Goal: Browse casually

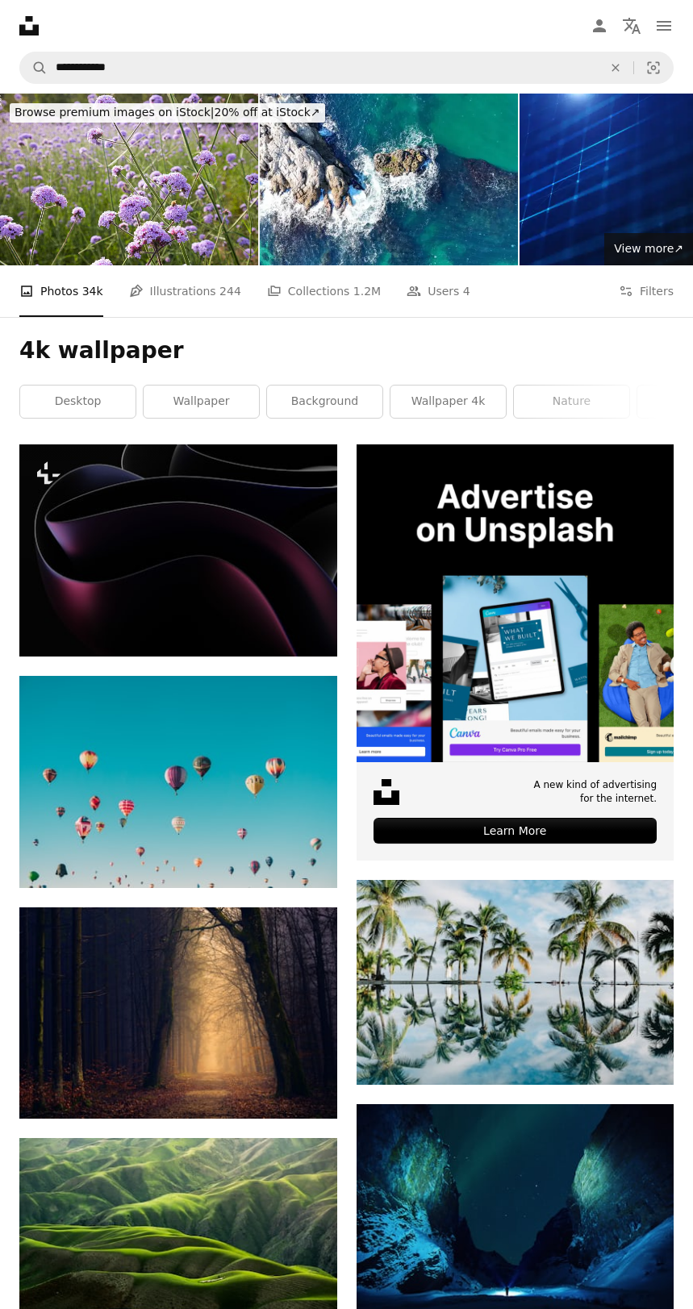
scroll to position [3393, 0]
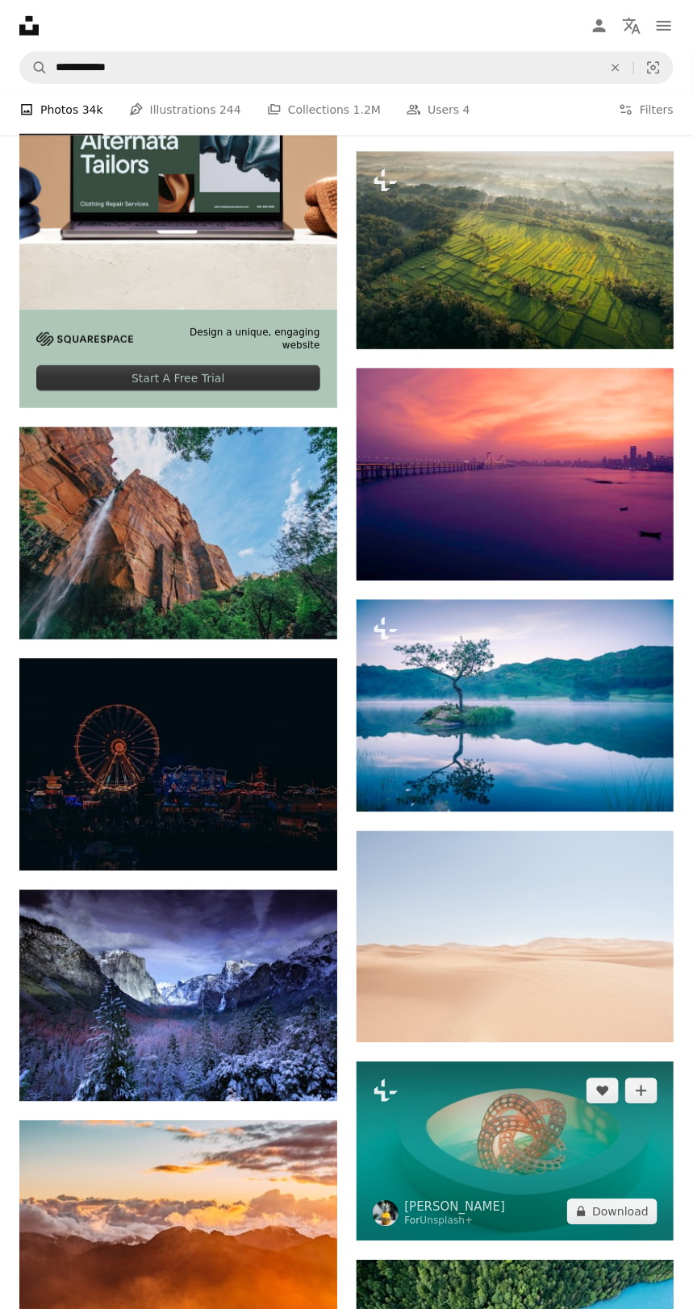
click at [530, 1170] on img at bounding box center [515, 1151] width 318 height 178
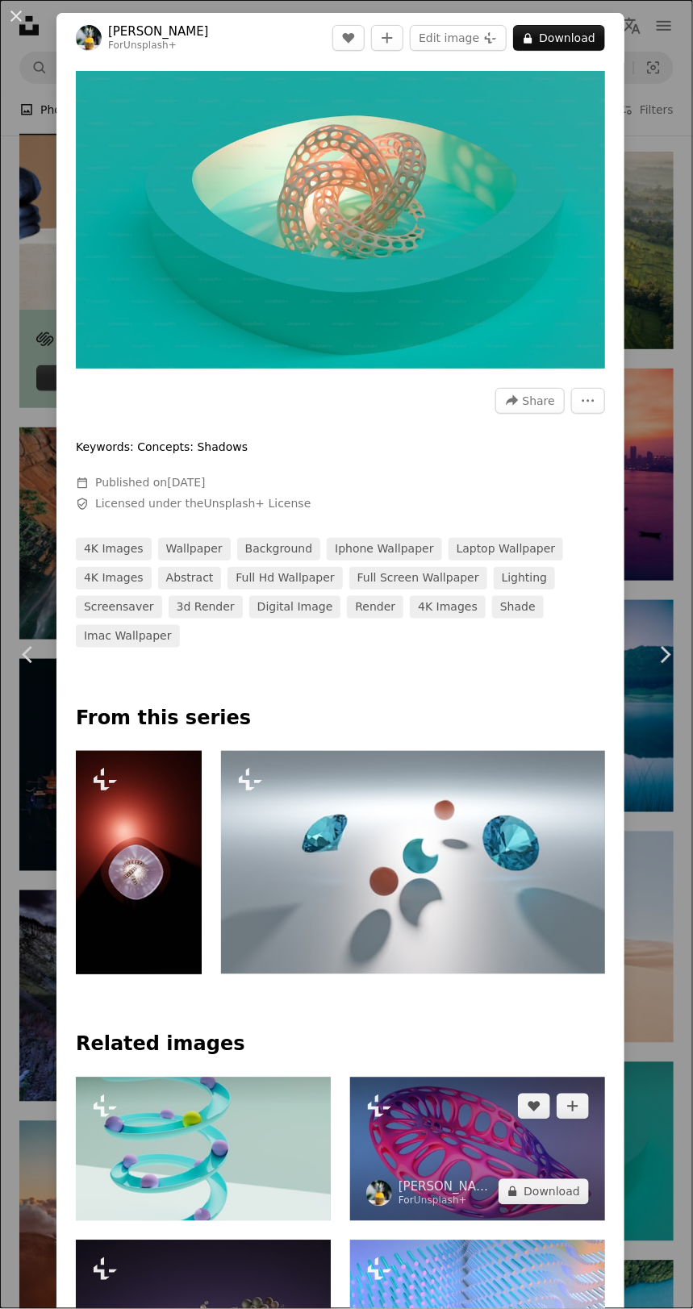
click at [531, 1191] on img at bounding box center [477, 1149] width 255 height 144
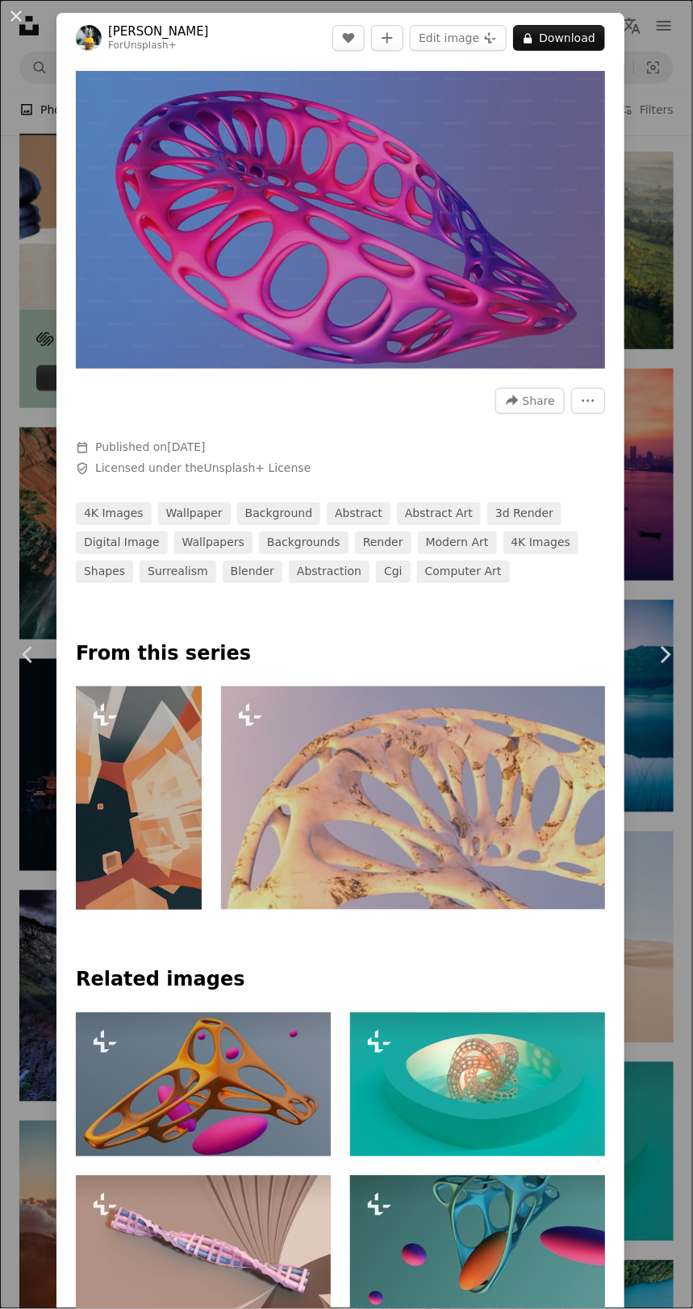
click at [448, 207] on img "Zoom in on this image" at bounding box center [340, 220] width 529 height 298
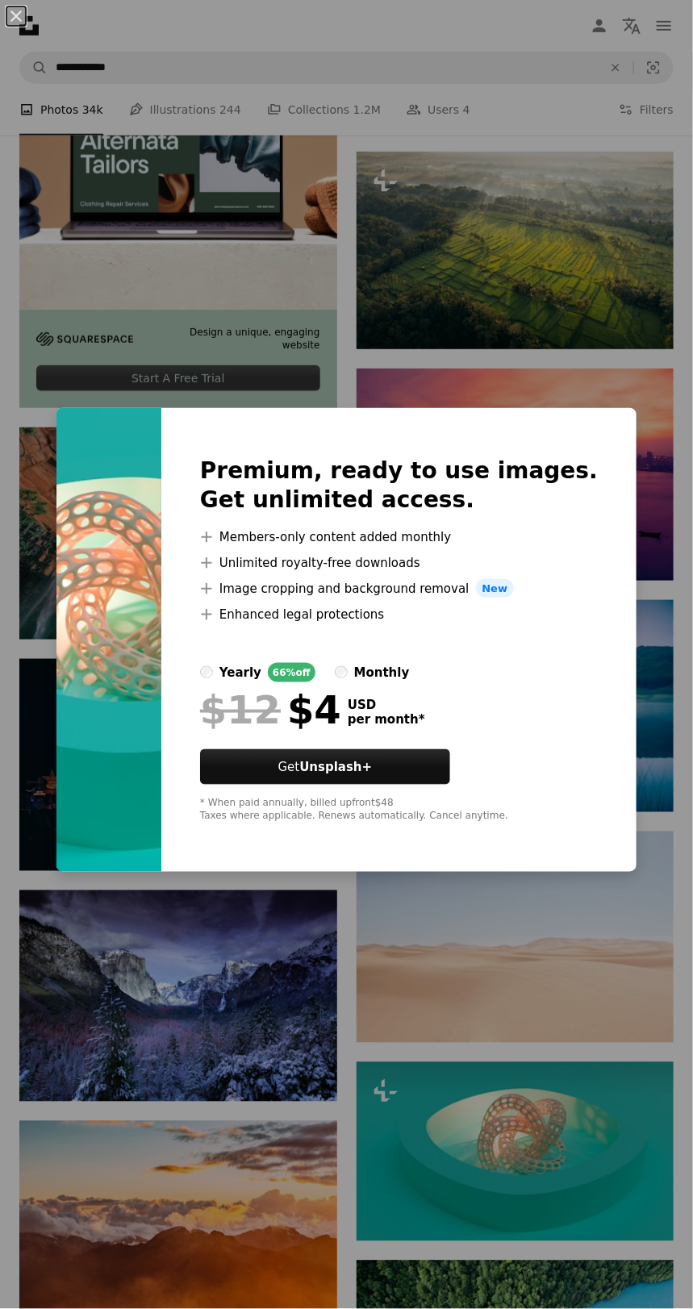
click at [602, 1158] on div "An X shape Premium, ready to use images. Get unlimited access. A plus sign Memb…" at bounding box center [346, 654] width 693 height 1309
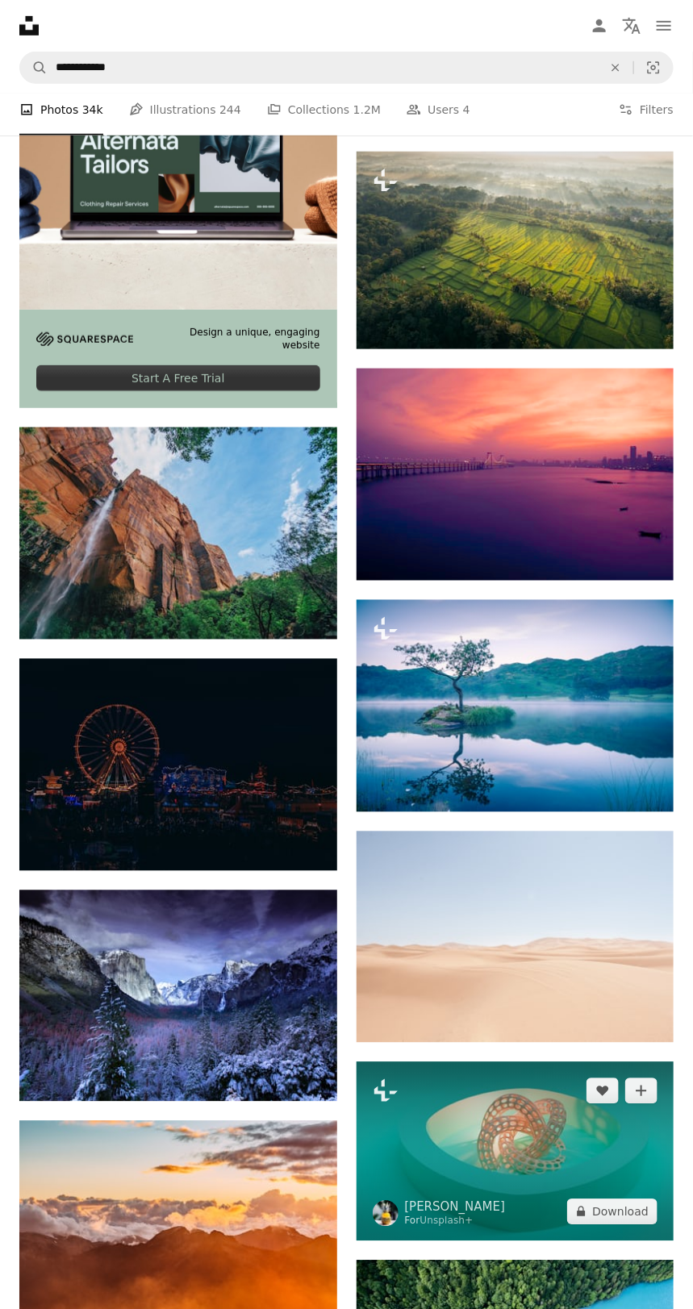
click at [602, 1197] on img at bounding box center [515, 1151] width 318 height 178
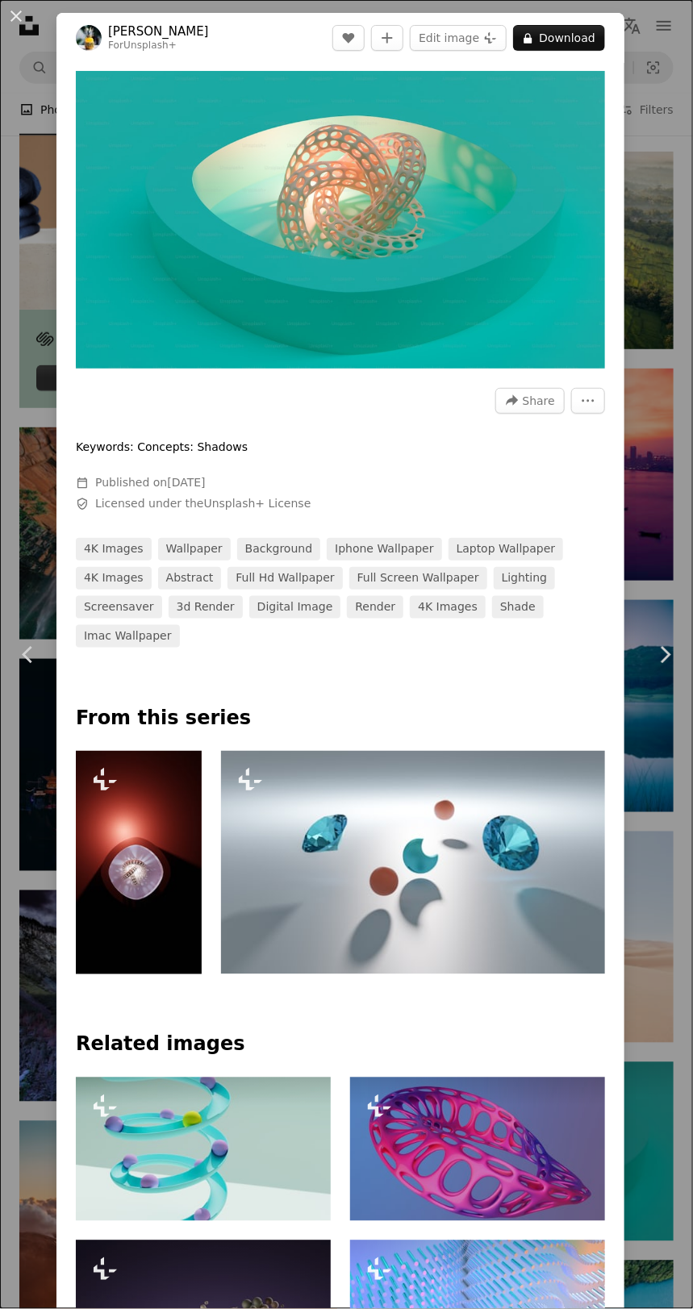
click at [475, 322] on img "Zoom in on this image" at bounding box center [340, 220] width 529 height 298
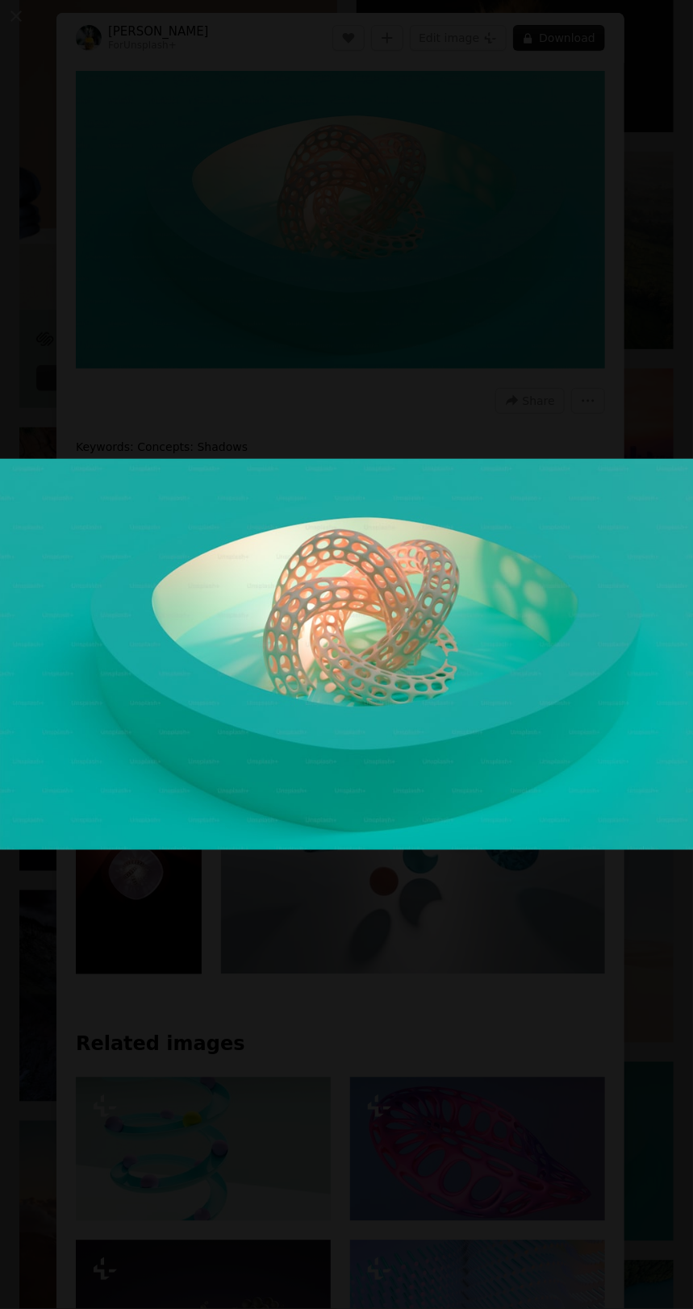
click at [469, 781] on img "Zoom out on this image" at bounding box center [346, 654] width 694 height 391
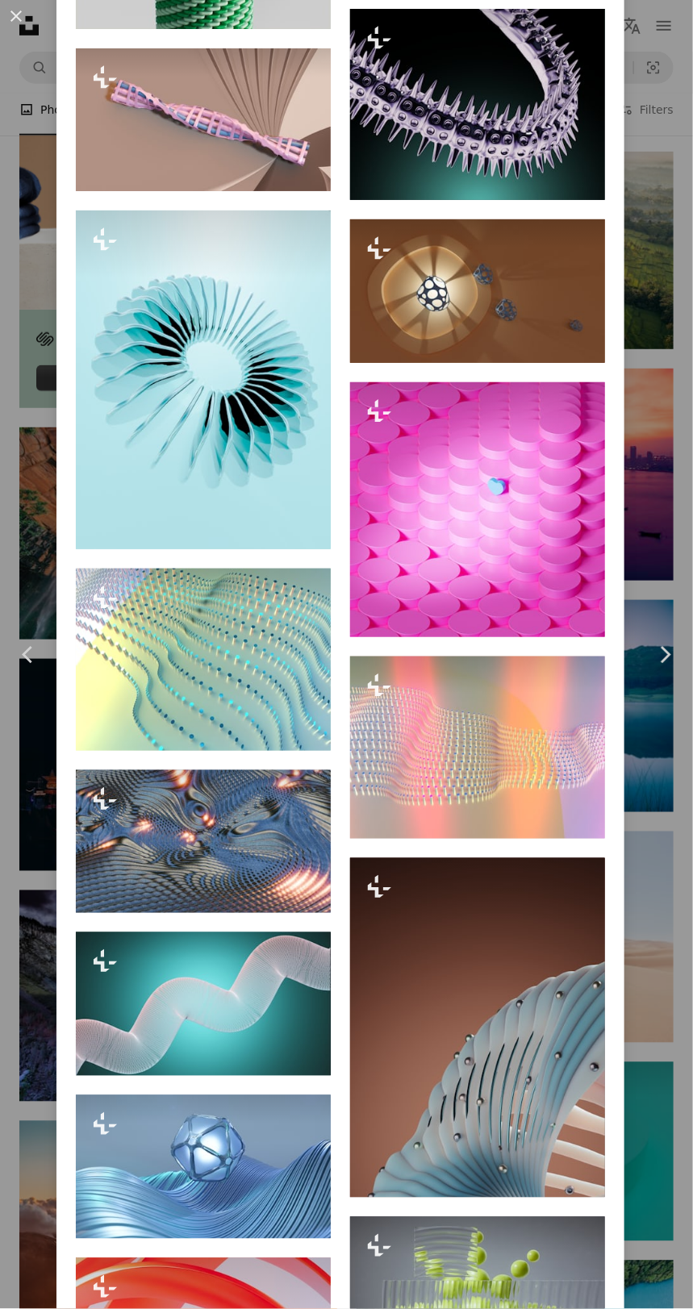
scroll to position [4407, 0]
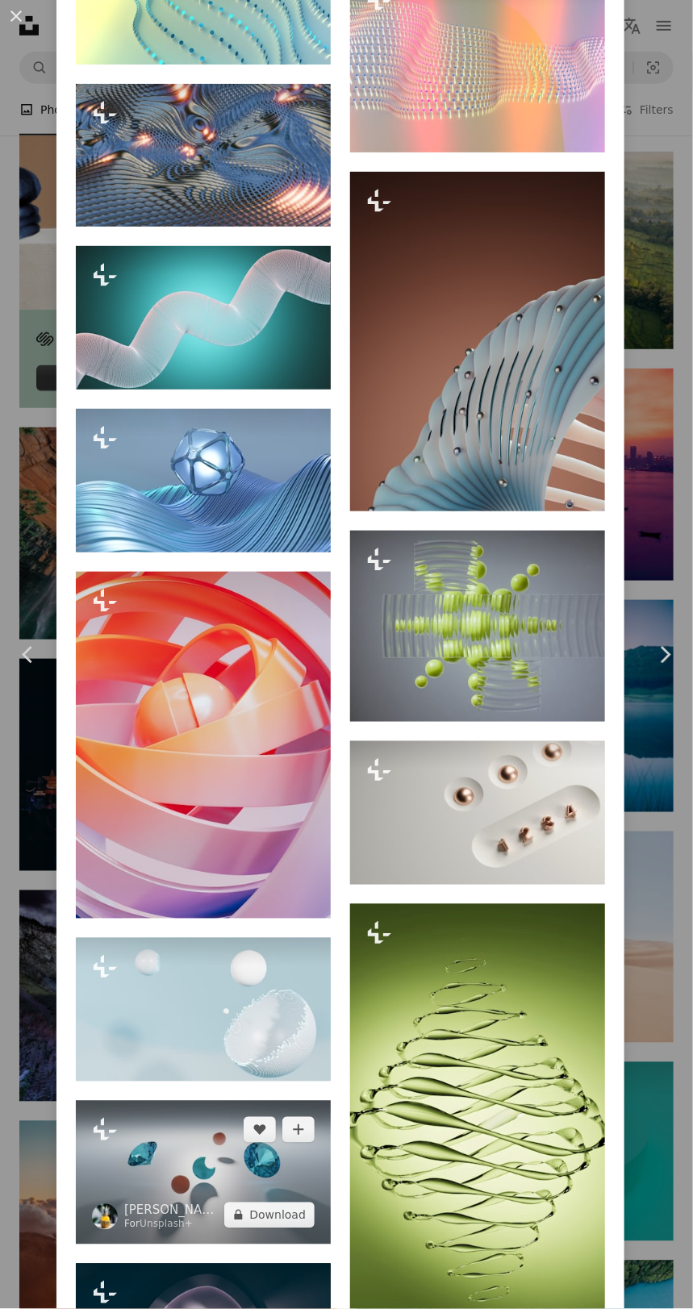
click at [230, 1244] on img at bounding box center [203, 1173] width 255 height 144
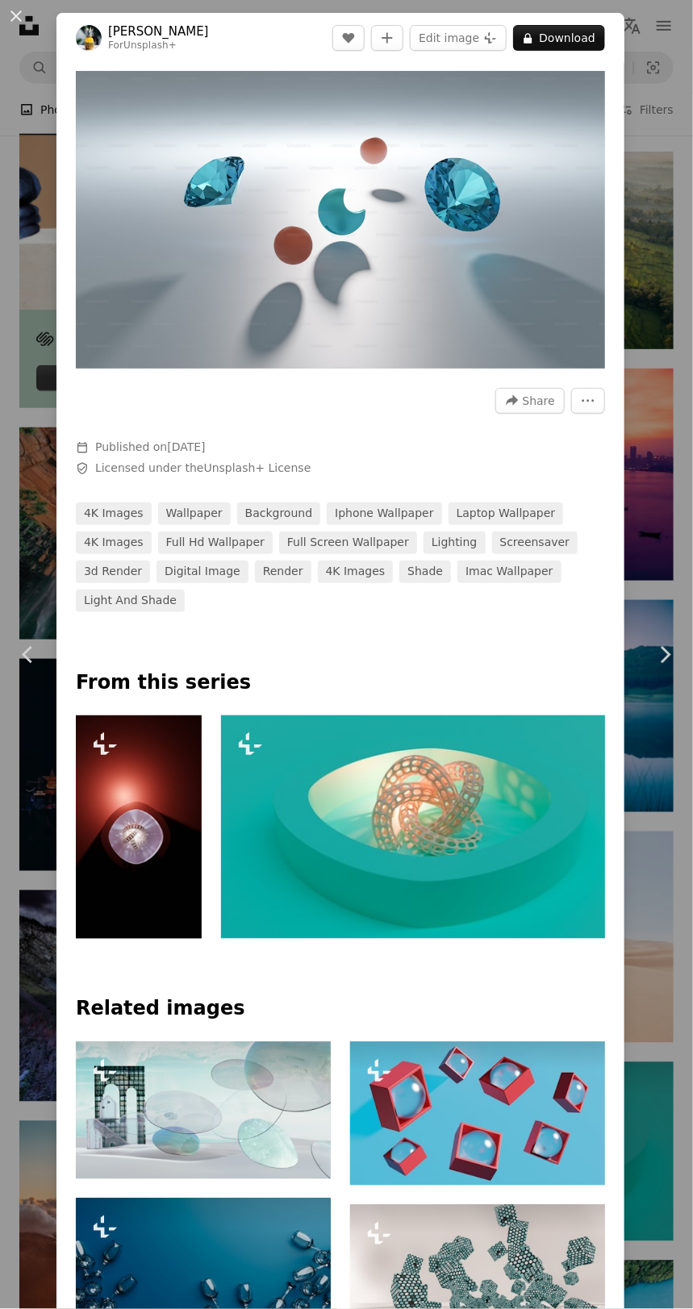
click at [490, 247] on img "Zoom in on this image" at bounding box center [340, 220] width 529 height 298
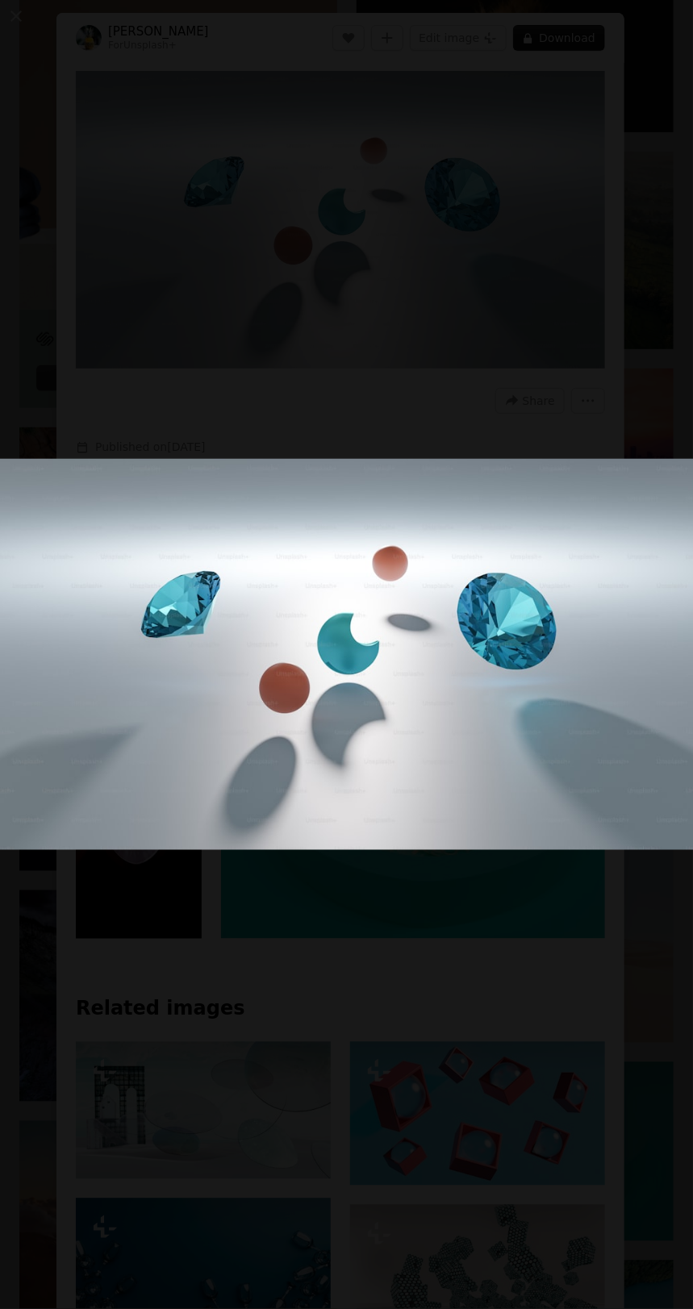
click at [445, 807] on img "Zoom out on this image" at bounding box center [346, 654] width 694 height 391
